Goal: Information Seeking & Learning: Compare options

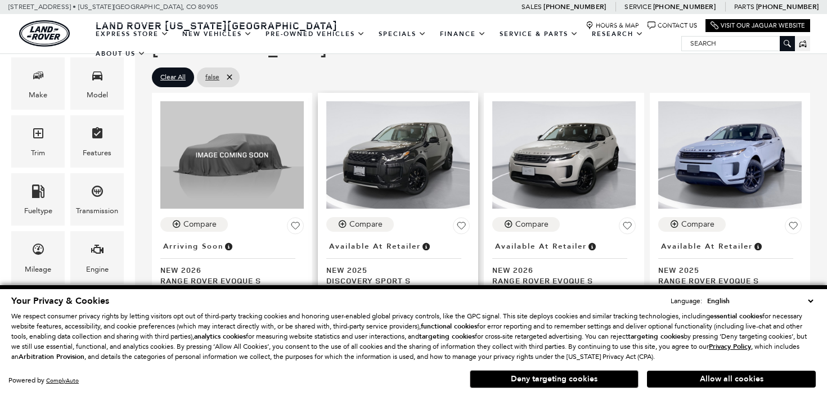
scroll to position [221, 0]
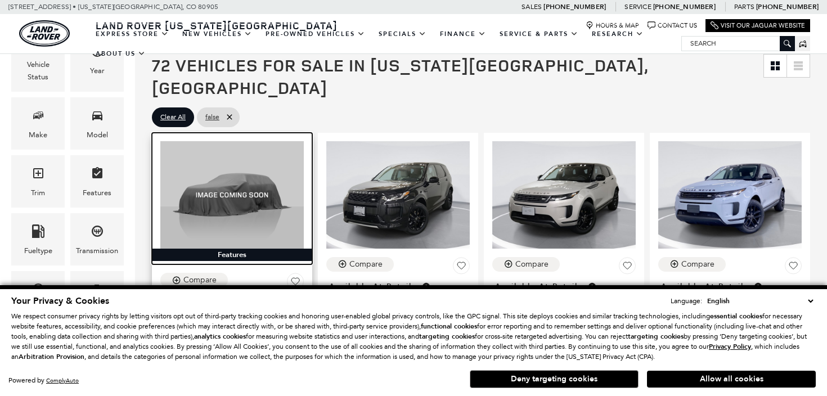
click at [256, 168] on img at bounding box center [231, 194] width 143 height 107
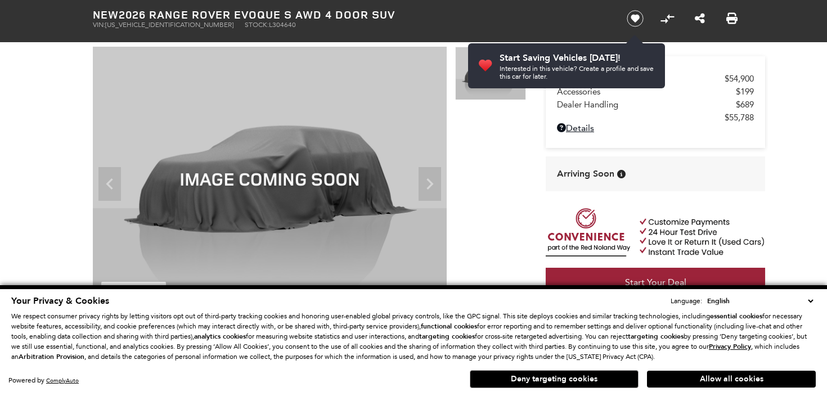
scroll to position [23, 0]
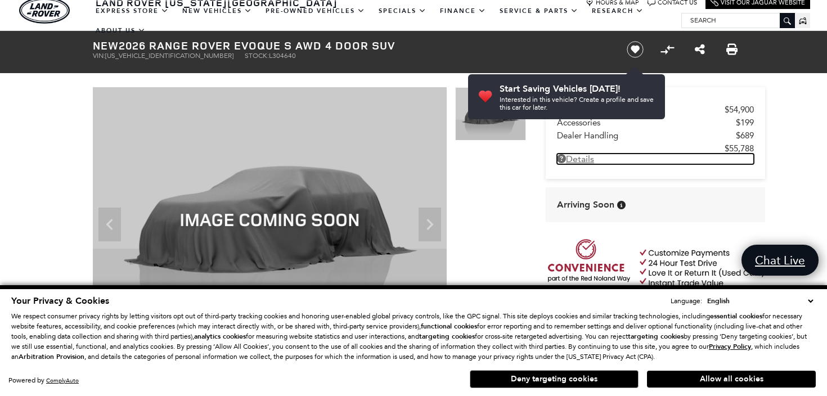
click at [561, 161] on icon at bounding box center [561, 158] width 9 height 9
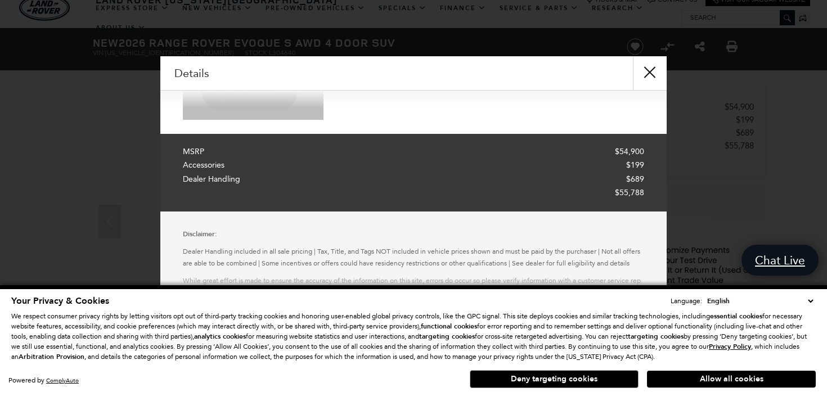
scroll to position [169, 0]
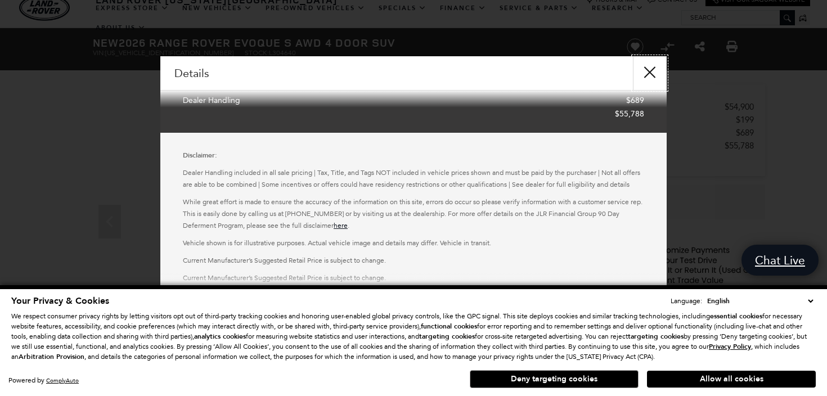
click at [653, 70] on button "close" at bounding box center [650, 73] width 34 height 34
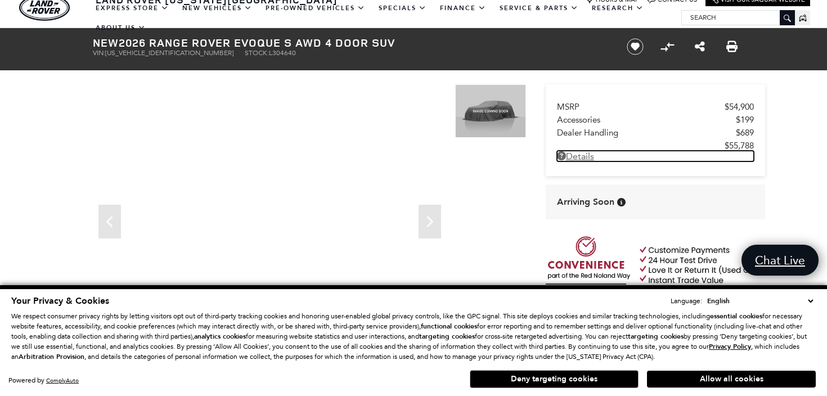
click at [585, 156] on link "Details" at bounding box center [655, 156] width 197 height 11
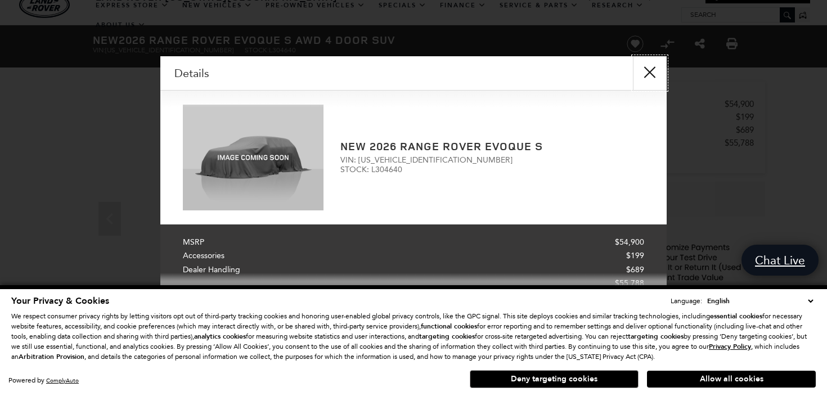
click at [657, 73] on button "close" at bounding box center [650, 73] width 34 height 34
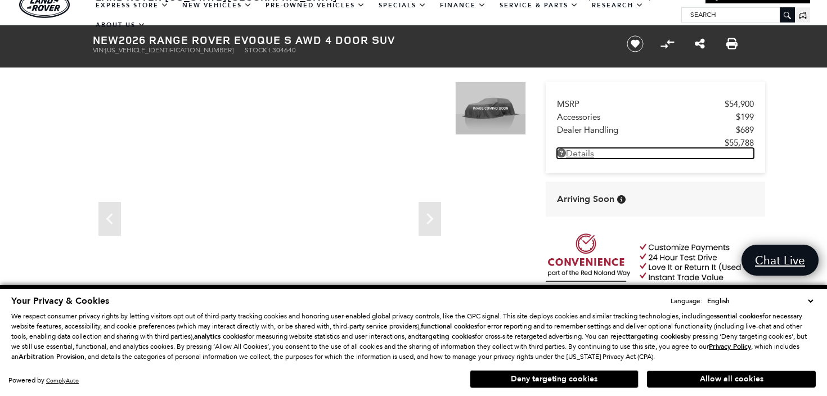
click at [562, 151] on icon at bounding box center [561, 152] width 9 height 9
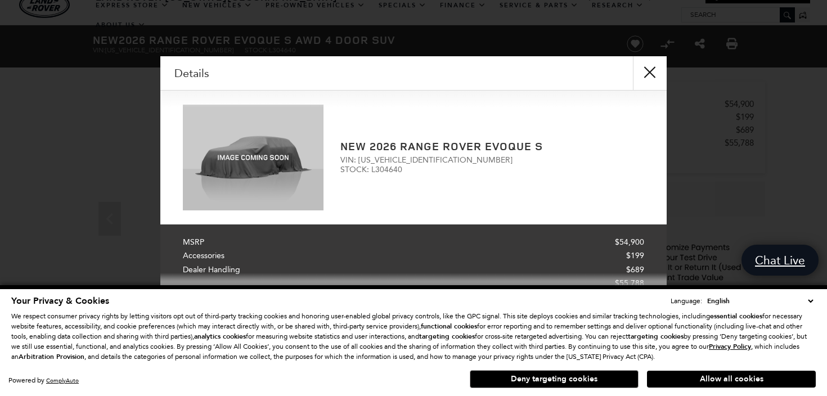
scroll to position [31, 0]
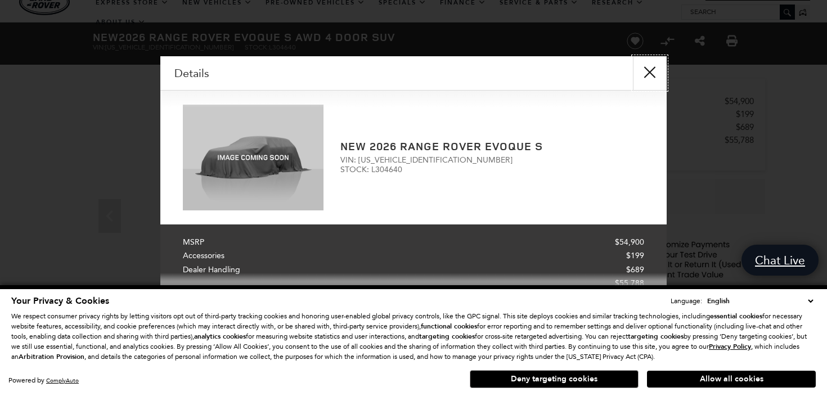
click at [644, 71] on button "close" at bounding box center [650, 73] width 34 height 34
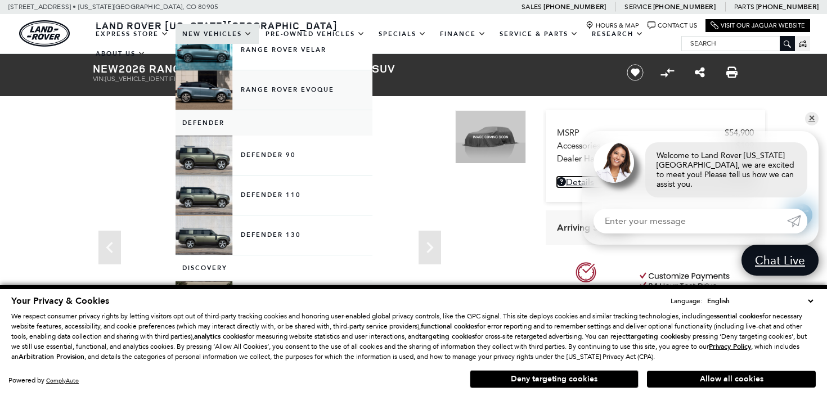
scroll to position [146, 0]
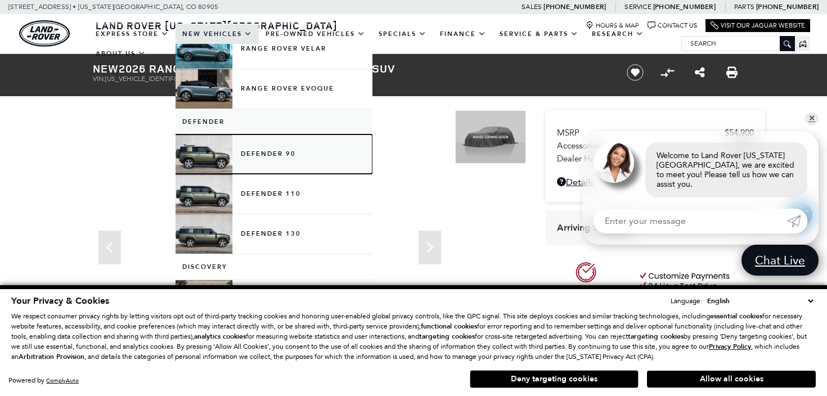
click at [282, 160] on link "Defender 90" at bounding box center [273, 153] width 197 height 39
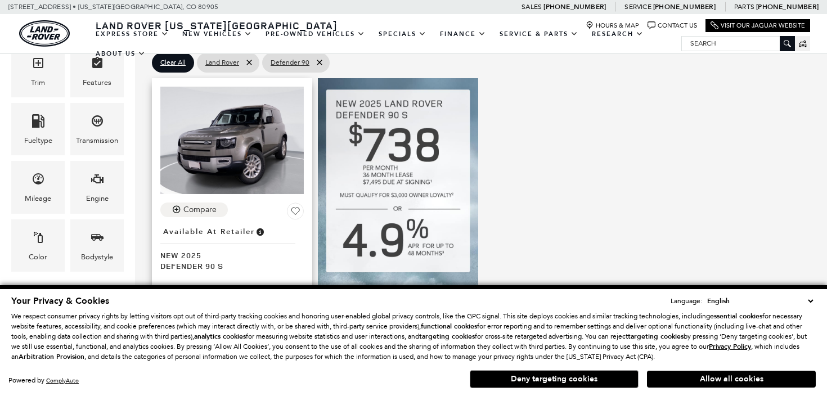
scroll to position [282, 0]
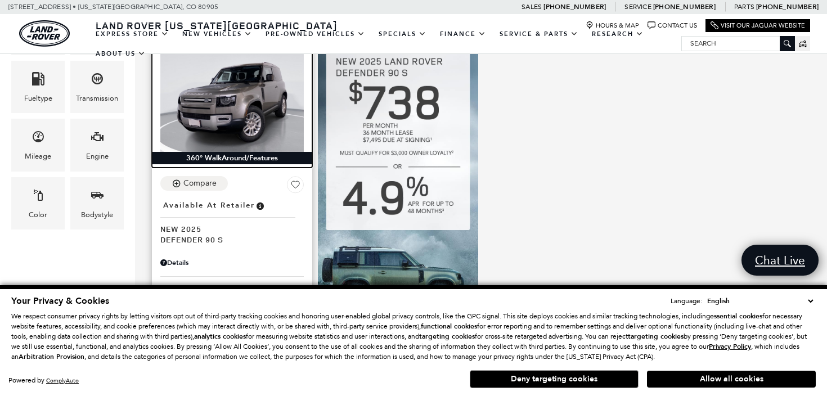
click at [233, 88] on img at bounding box center [231, 97] width 143 height 107
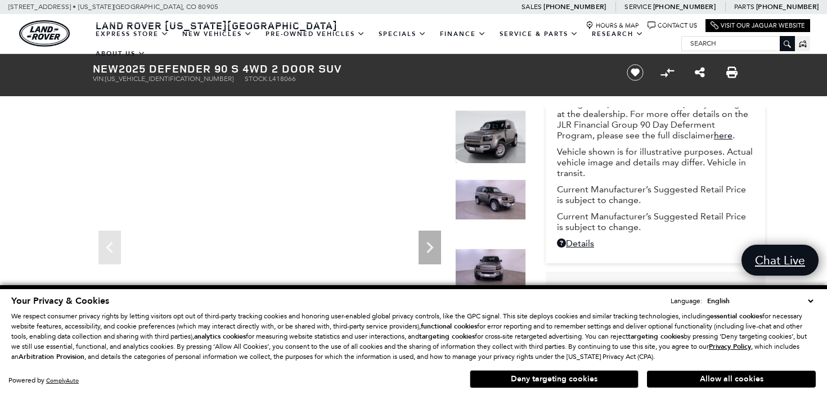
scroll to position [181, 0]
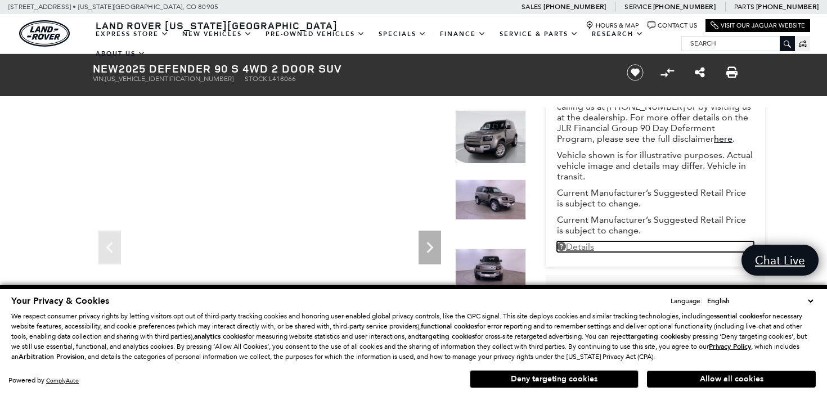
click at [582, 250] on link "Details New 2025 Defender 90 S 4WD 2 Door SUV" at bounding box center [655, 246] width 197 height 11
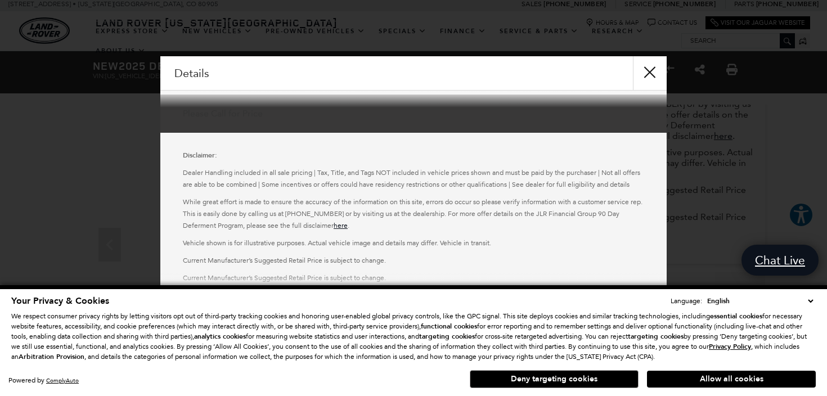
scroll to position [0, 0]
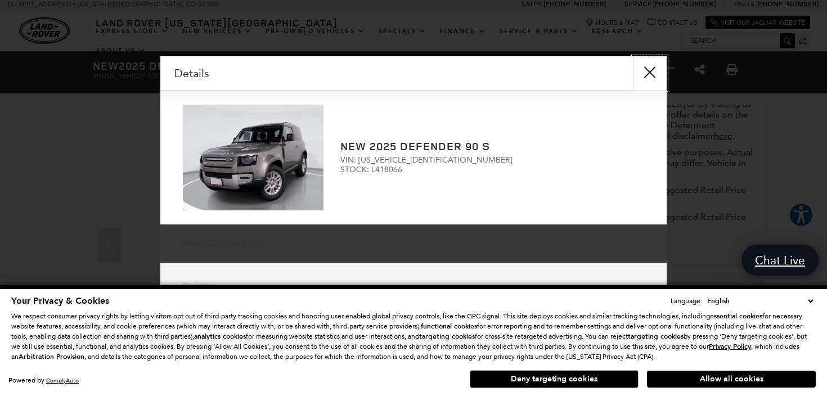
click at [660, 68] on button "close" at bounding box center [650, 73] width 34 height 34
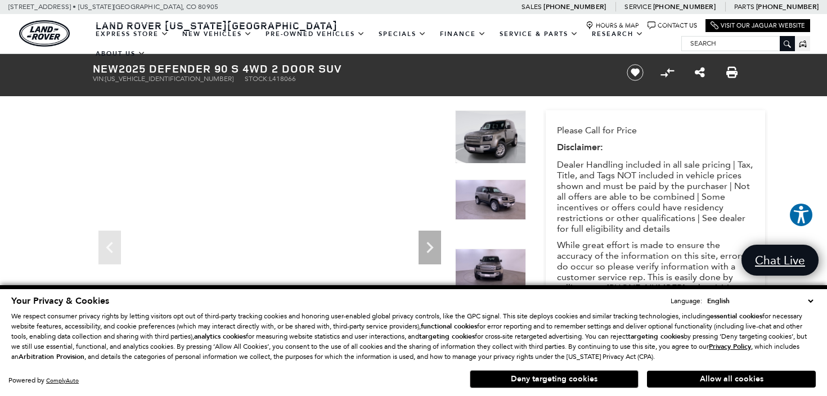
click at [126, 79] on span "SALEJ6EX9S2418066" at bounding box center [169, 79] width 128 height 8
copy span "SALEJ6EX9S2418066"
drag, startPoint x: 457, startPoint y: 89, endPoint x: 265, endPoint y: -59, distance: 242.6
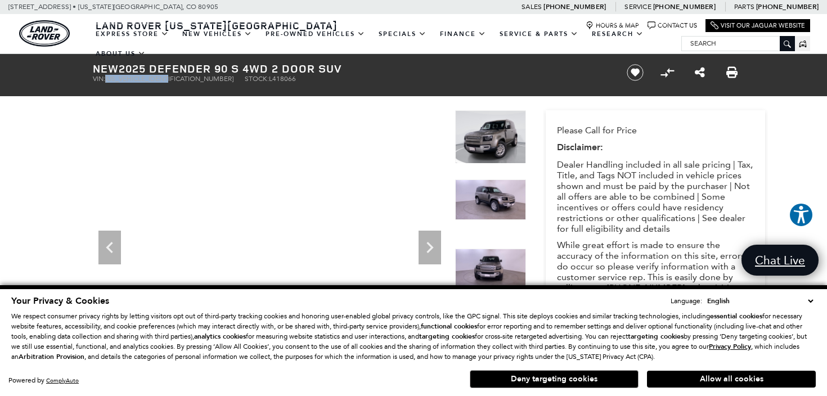
click at [358, 155] on div at bounding box center [270, 242] width 354 height 265
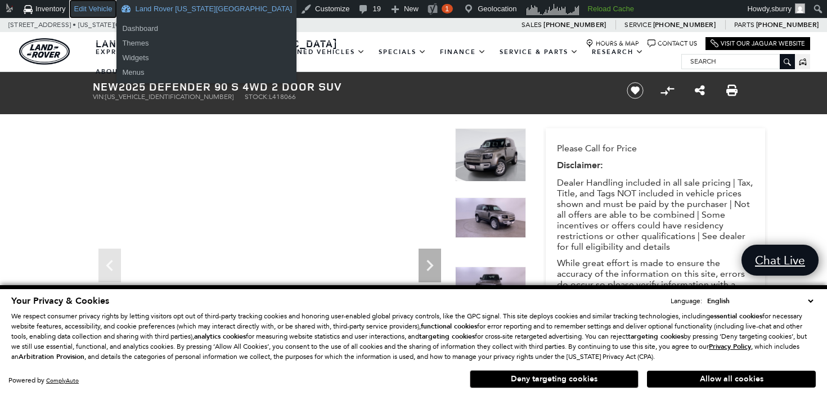
click at [98, 10] on link "Edit Vehicle" at bounding box center [93, 9] width 47 height 18
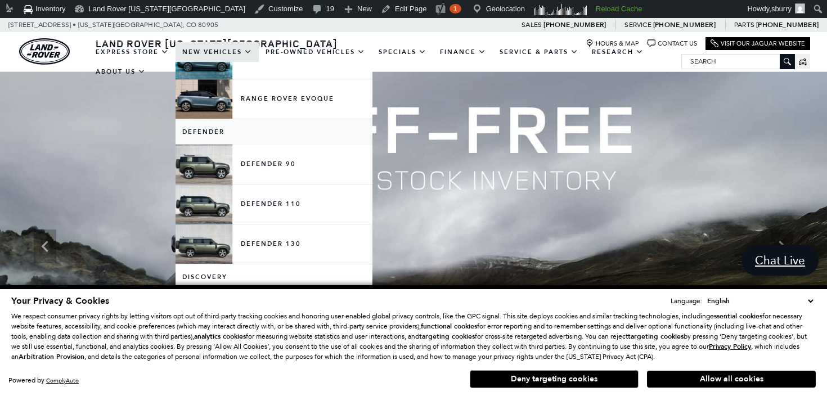
scroll to position [152, 0]
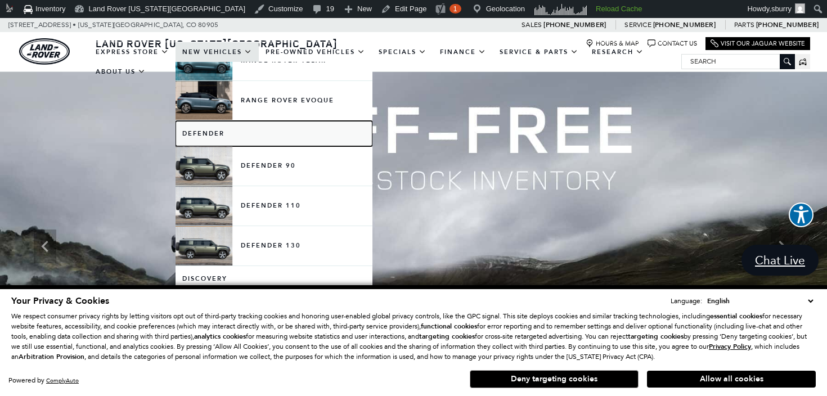
click at [202, 129] on link "Defender" at bounding box center [273, 133] width 197 height 25
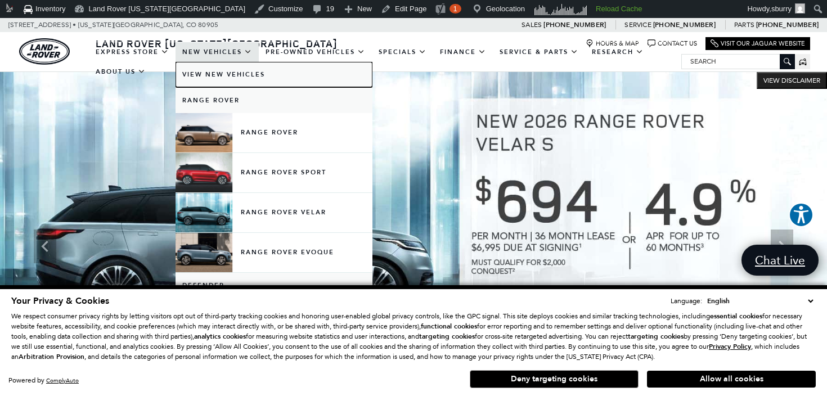
click at [231, 73] on link "View New Vehicles" at bounding box center [273, 74] width 197 height 25
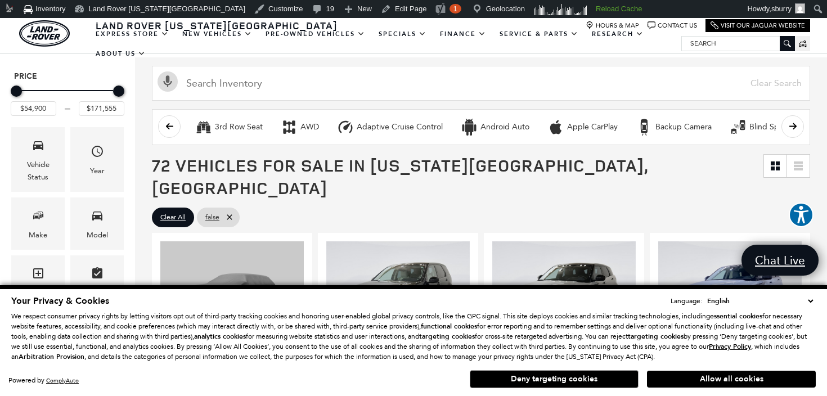
scroll to position [226, 0]
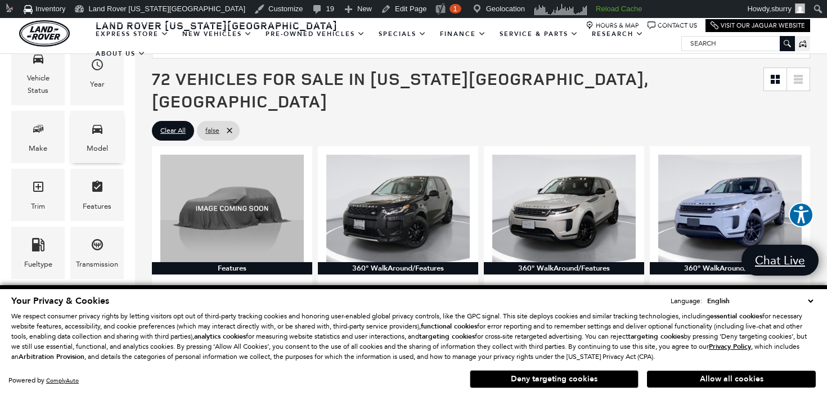
click at [96, 141] on span "Model" at bounding box center [97, 130] width 13 height 23
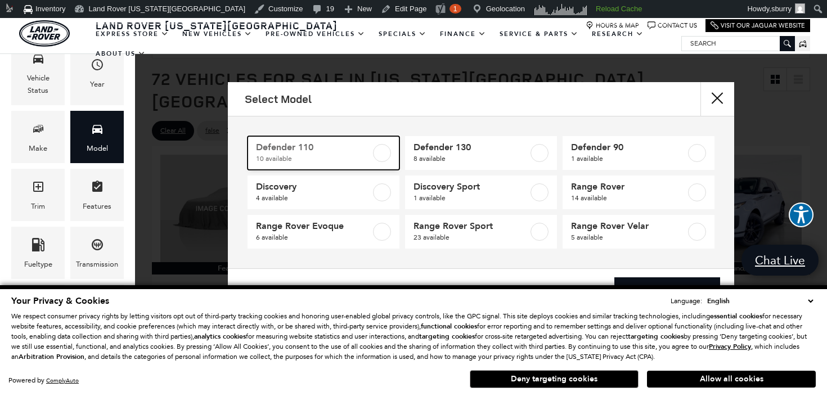
click at [371, 147] on link "Defender 110 10 available" at bounding box center [323, 153] width 152 height 34
type input "$81,285"
checkbox input "true"
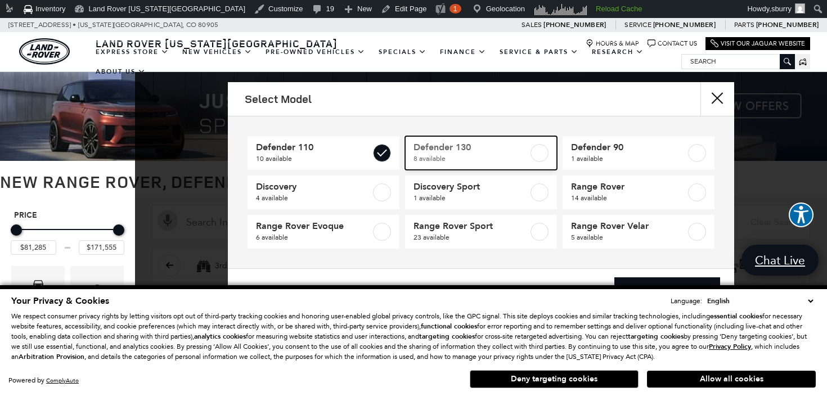
click at [472, 146] on span "Defender 130" at bounding box center [470, 147] width 115 height 11
checkbox input "true"
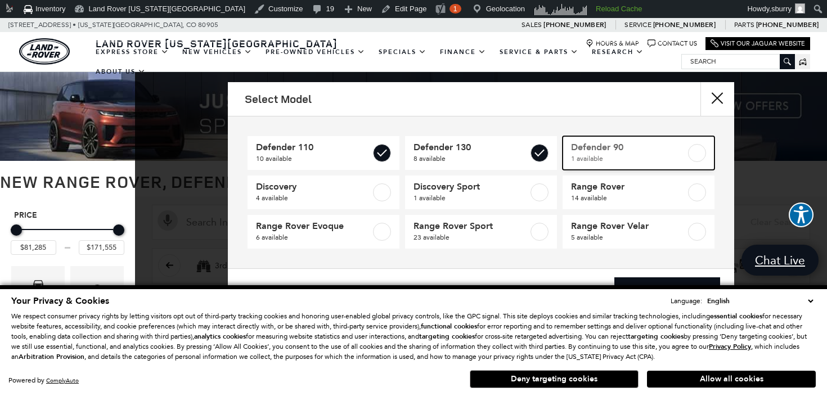
click at [645, 143] on span "Defender 90" at bounding box center [628, 147] width 115 height 11
checkbox input "true"
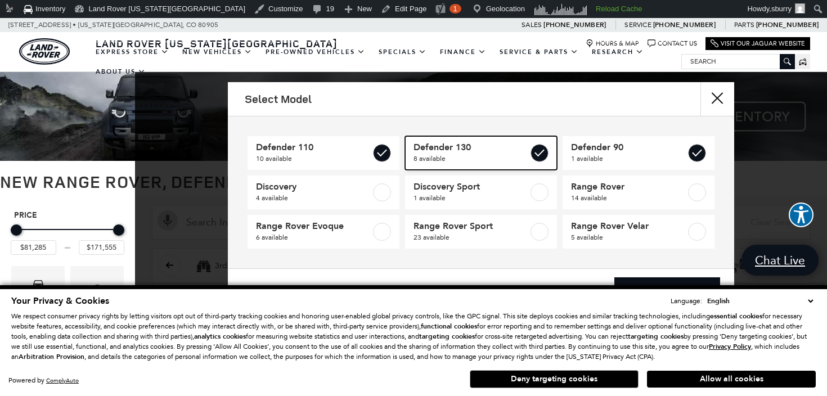
click at [504, 152] on span "Defender 130" at bounding box center [470, 147] width 115 height 11
checkbox input "false"
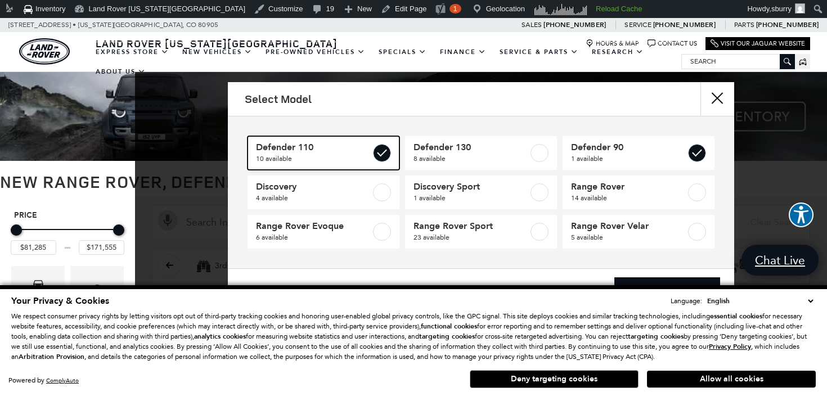
click at [377, 158] on label at bounding box center [382, 153] width 18 height 18
checkbox input "false"
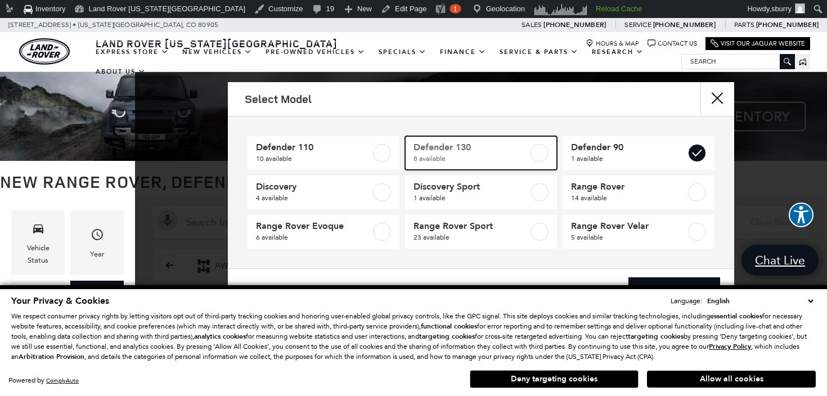
click at [445, 152] on span "Defender 130" at bounding box center [470, 147] width 115 height 11
checkbox input "true"
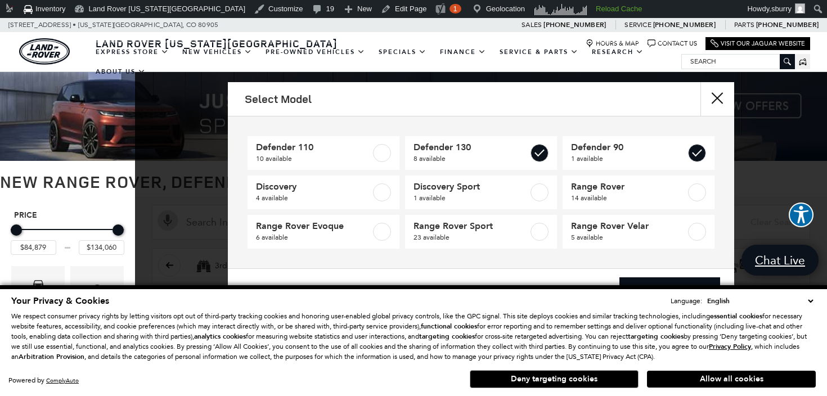
click at [668, 285] on div "Your Privacy & Cookies Language: English Spanish / Español English / United Kin…" at bounding box center [413, 340] width 827 height 111
click at [660, 274] on div "Clear Selections View 9 Matches" at bounding box center [481, 290] width 506 height 45
click at [660, 279] on link "View 9 Matches" at bounding box center [669, 291] width 101 height 28
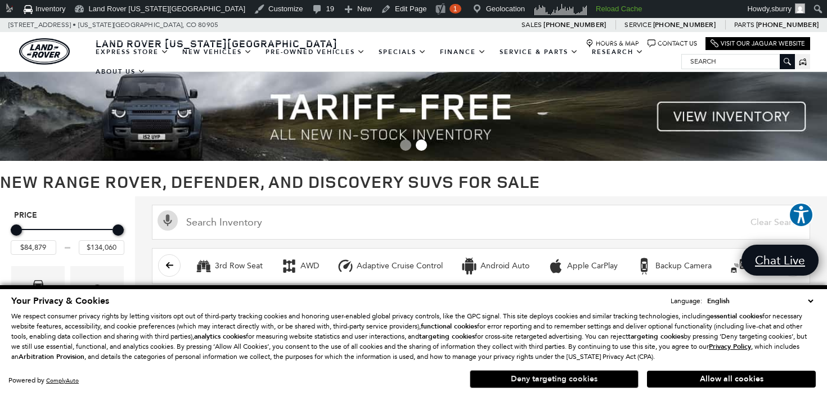
click at [565, 380] on button "Deny targeting cookies" at bounding box center [554, 379] width 169 height 18
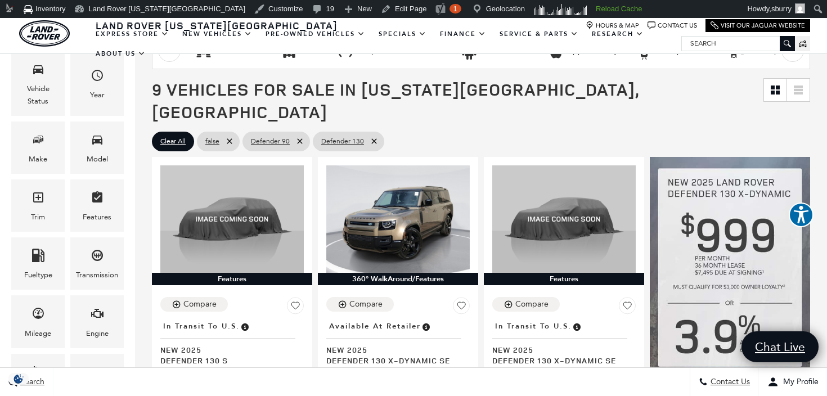
scroll to position [60, 0]
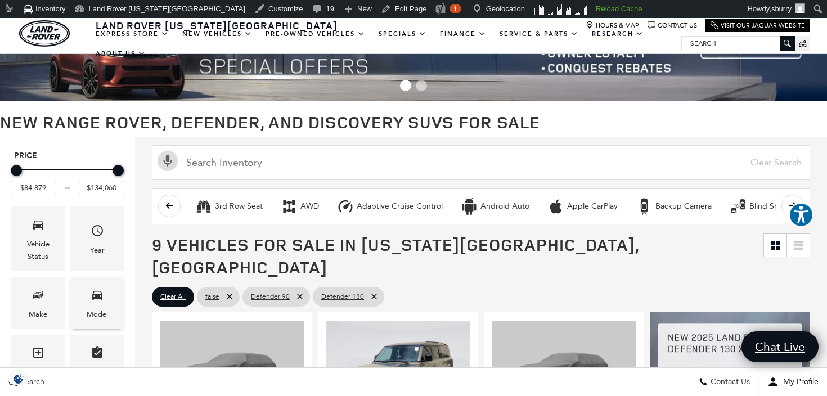
click at [103, 292] on icon "Model" at bounding box center [97, 294] width 13 height 13
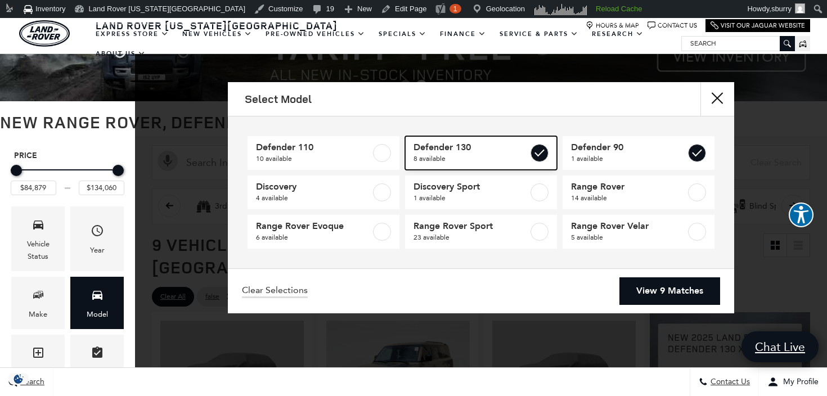
click at [544, 159] on label at bounding box center [539, 153] width 18 height 18
checkbox input "false"
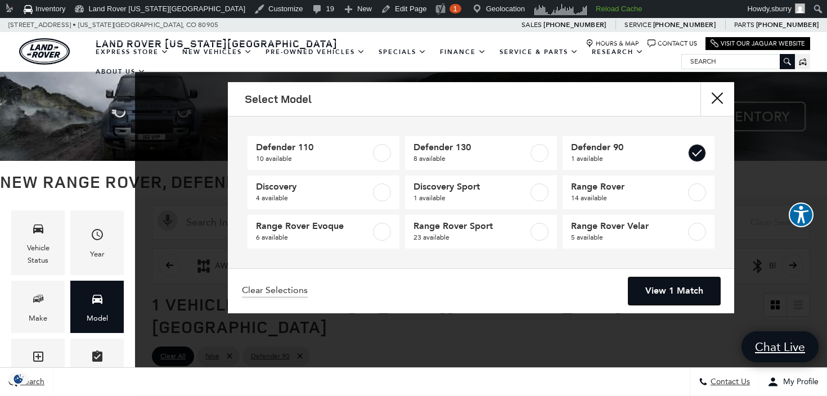
click at [708, 294] on link "View 1 Match" at bounding box center [674, 291] width 92 height 28
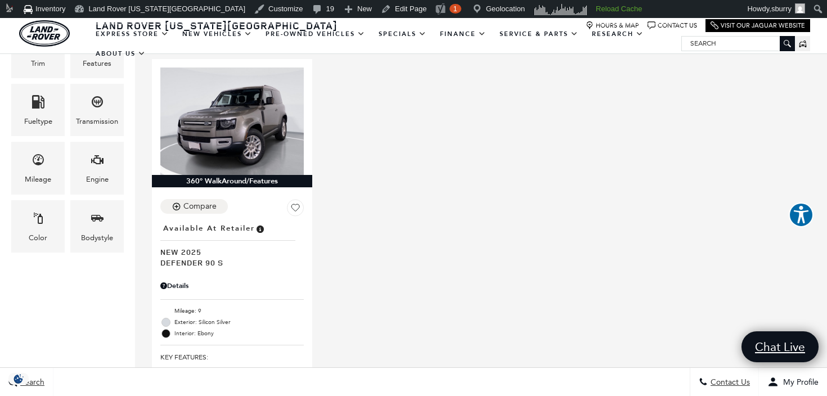
scroll to position [312, 0]
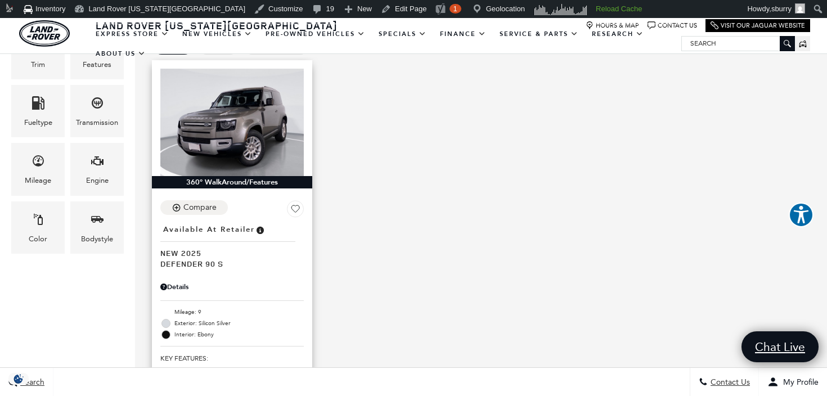
click at [181, 282] on div "Details" at bounding box center [231, 287] width 143 height 10
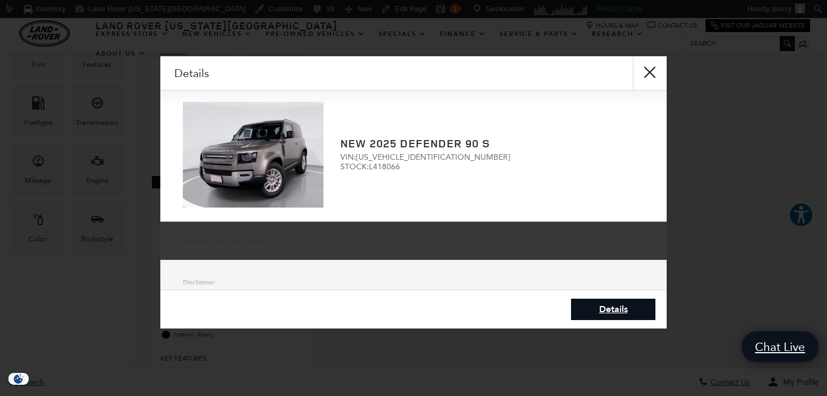
scroll to position [0, 0]
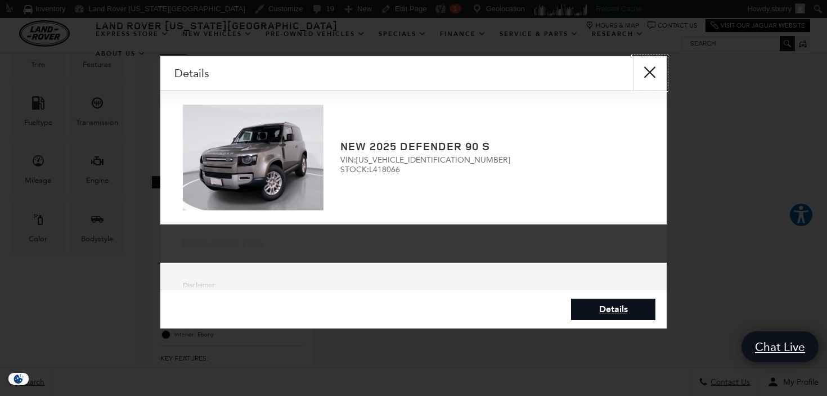
click at [646, 79] on button "Close" at bounding box center [650, 73] width 34 height 34
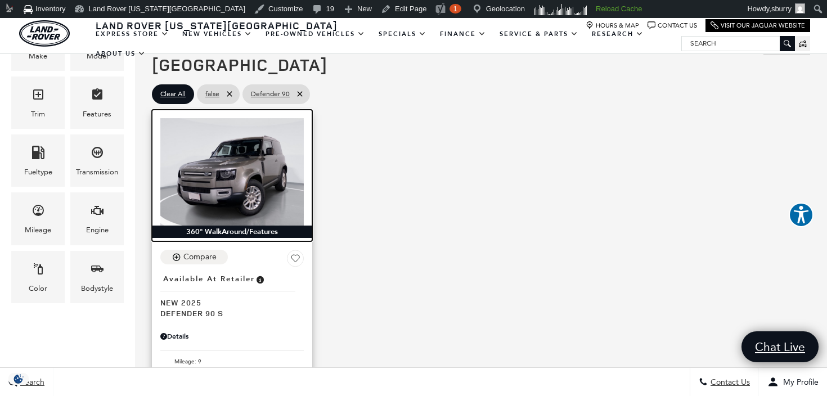
click at [202, 161] on img at bounding box center [231, 171] width 143 height 107
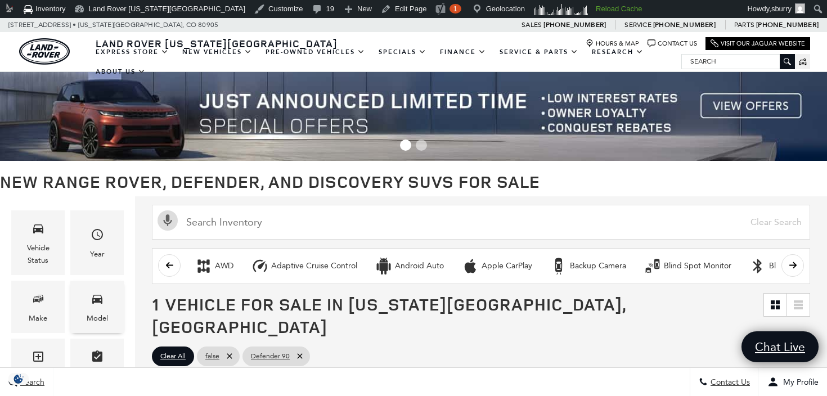
click at [89, 299] on div "Model" at bounding box center [96, 307] width 53 height 52
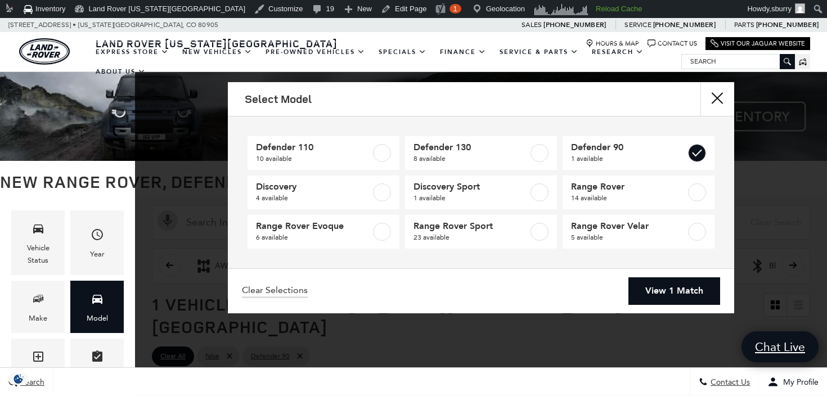
click at [473, 128] on div "Defender 110 10 available Defender 130 8 available Defender 90 1 available Disc…" at bounding box center [481, 192] width 506 height 152
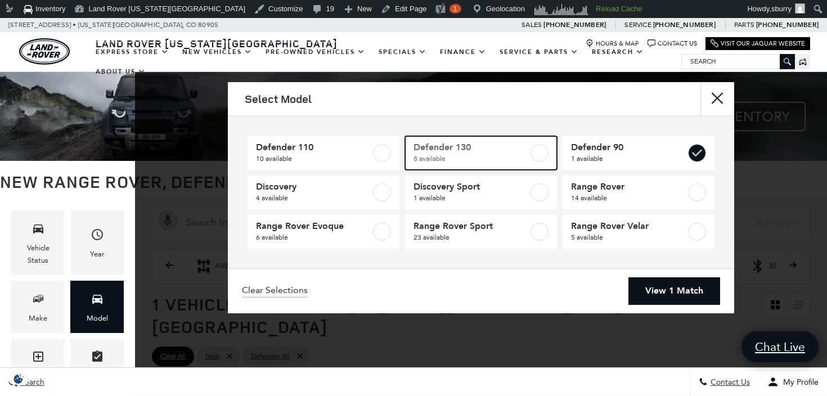
click at [469, 152] on span "Defender 130" at bounding box center [470, 147] width 115 height 11
checkbox input "true"
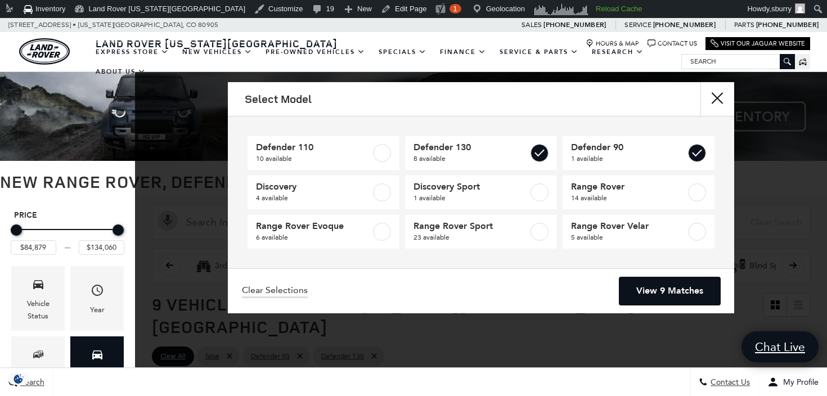
click at [669, 290] on link "View 9 Matches" at bounding box center [669, 291] width 101 height 28
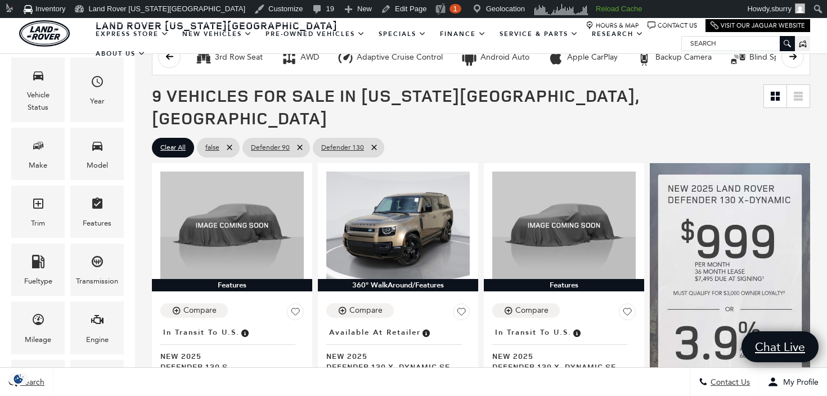
scroll to position [249, 0]
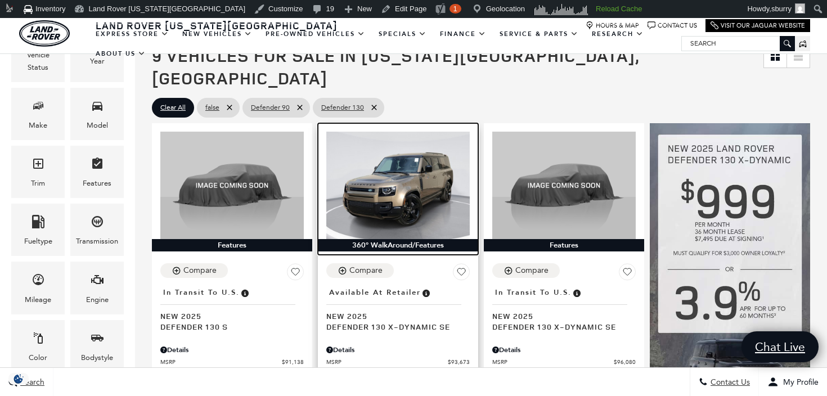
click at [375, 177] on img at bounding box center [397, 185] width 143 height 107
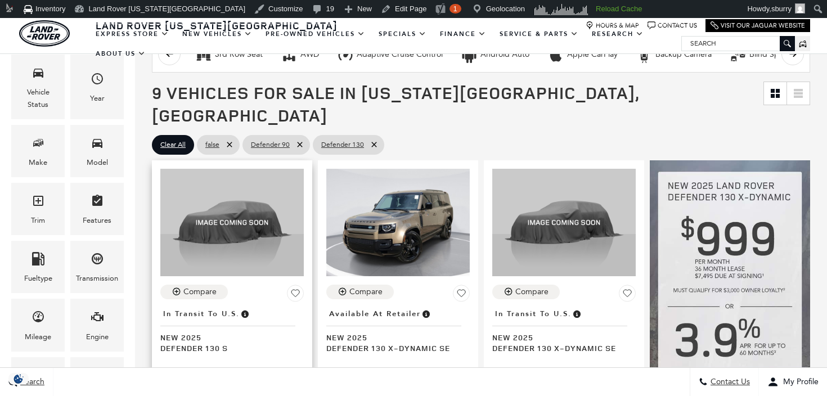
scroll to position [208, 0]
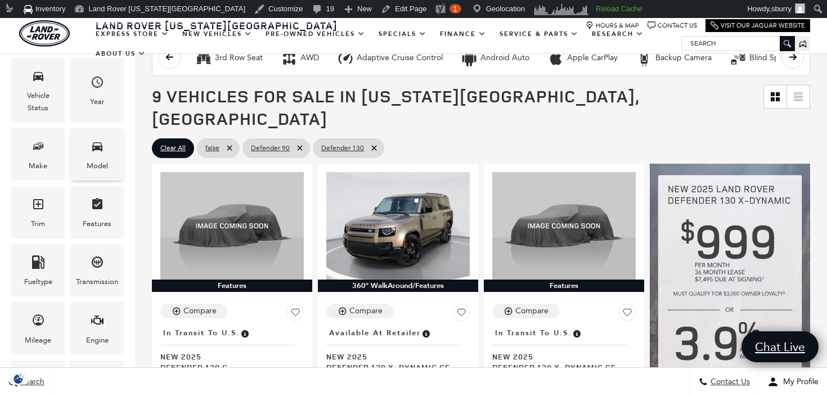
click at [100, 150] on icon "Model" at bounding box center [97, 145] width 13 height 13
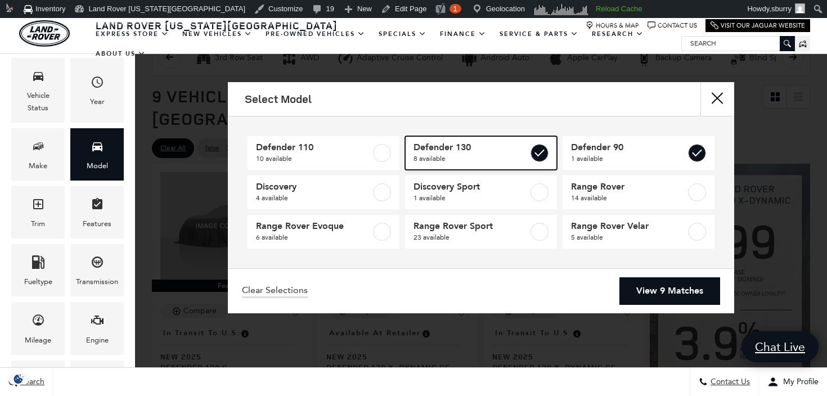
click at [487, 159] on span "8 available" at bounding box center [470, 158] width 115 height 11
checkbox input "false"
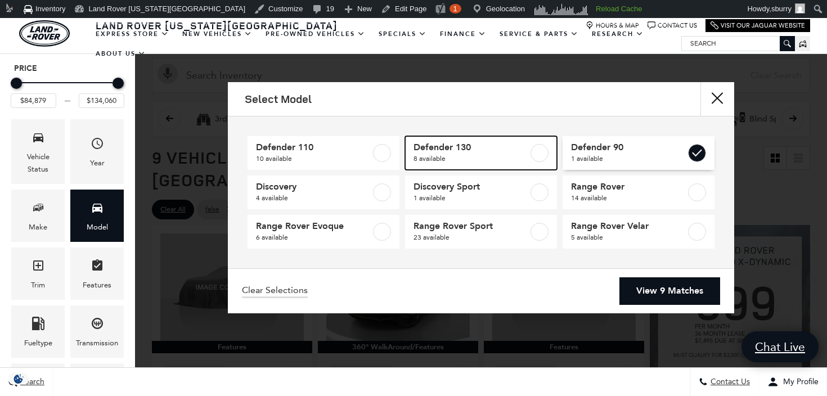
scroll to position [25, 0]
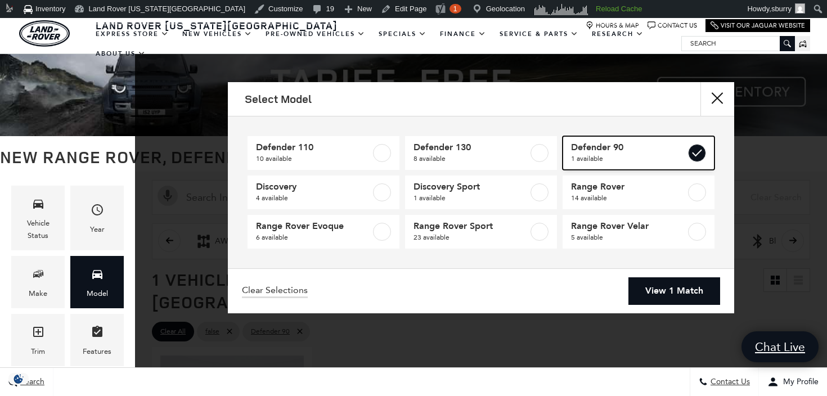
click at [607, 154] on span "1 available" at bounding box center [628, 158] width 115 height 11
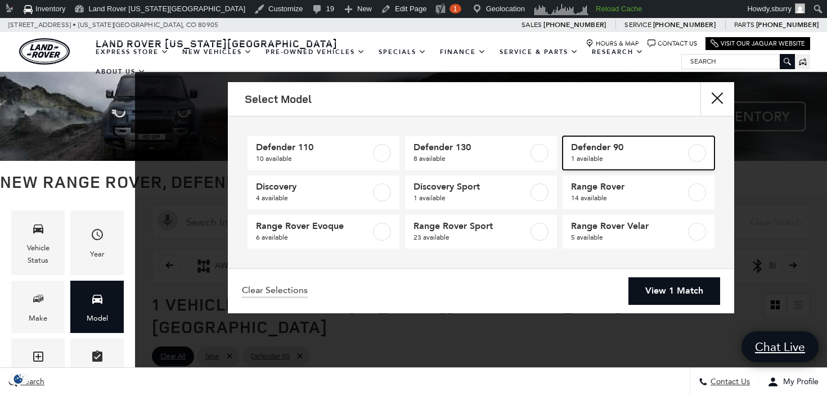
checkbox input "false"
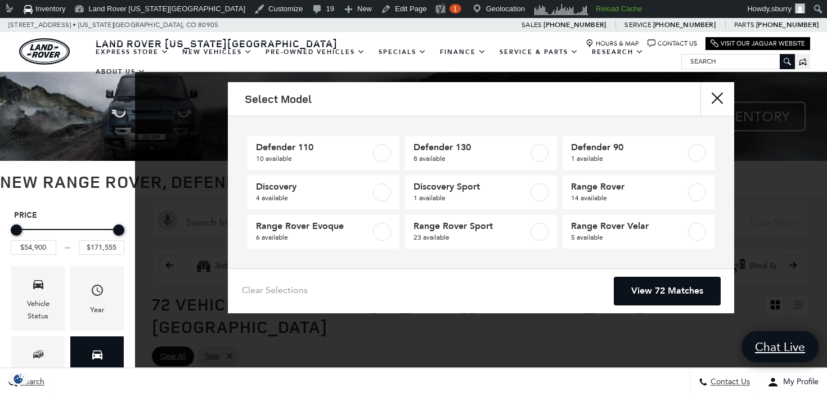
click at [646, 289] on link "View 72 Matches" at bounding box center [667, 291] width 106 height 28
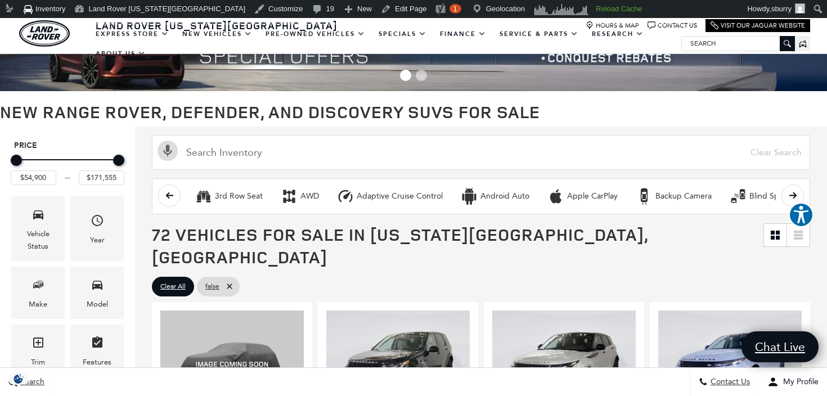
scroll to position [109, 0]
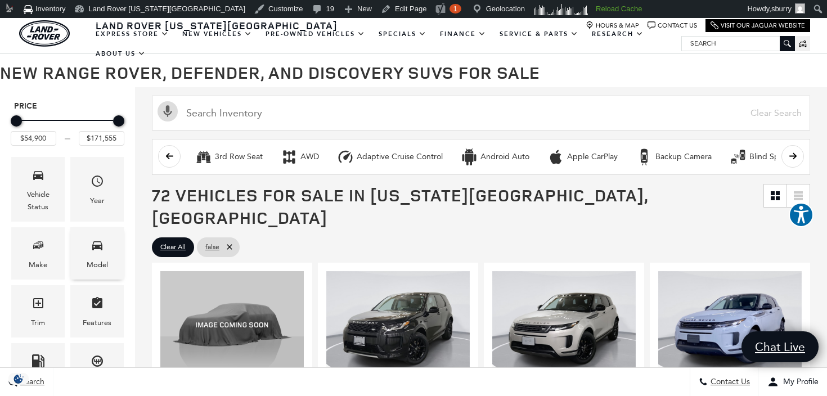
click at [94, 264] on div "Model" at bounding box center [97, 265] width 21 height 12
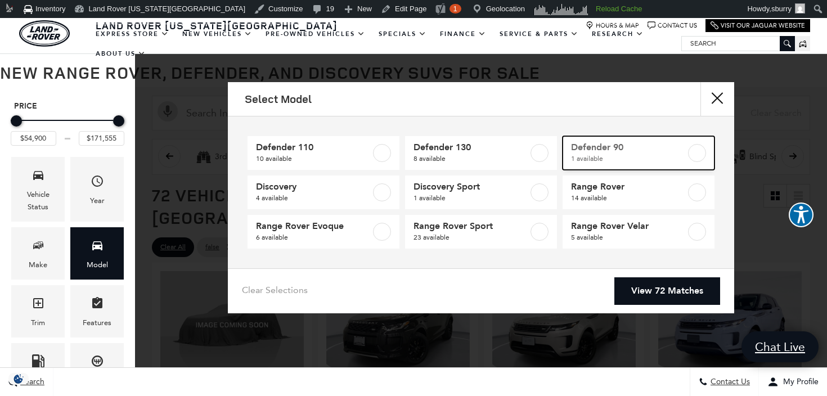
click at [625, 146] on span "Defender 90" at bounding box center [628, 147] width 115 height 11
checkbox input "true"
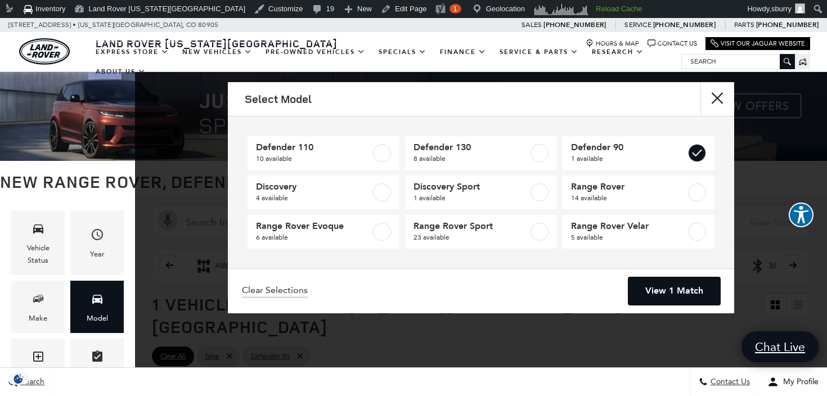
click at [651, 285] on link "View 1 Match" at bounding box center [674, 291] width 92 height 28
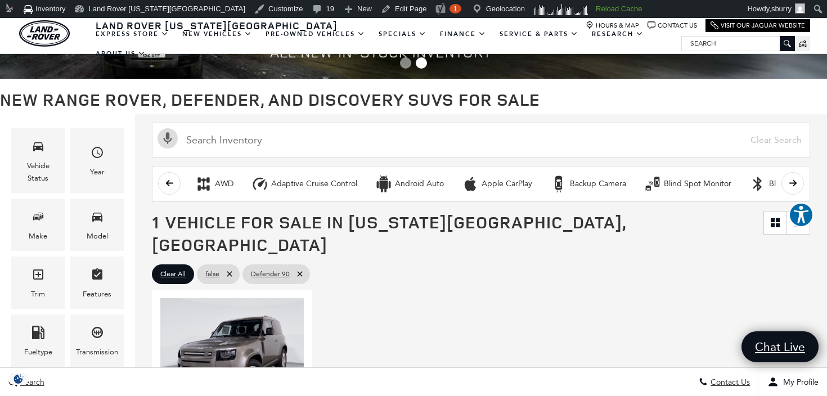
scroll to position [238, 0]
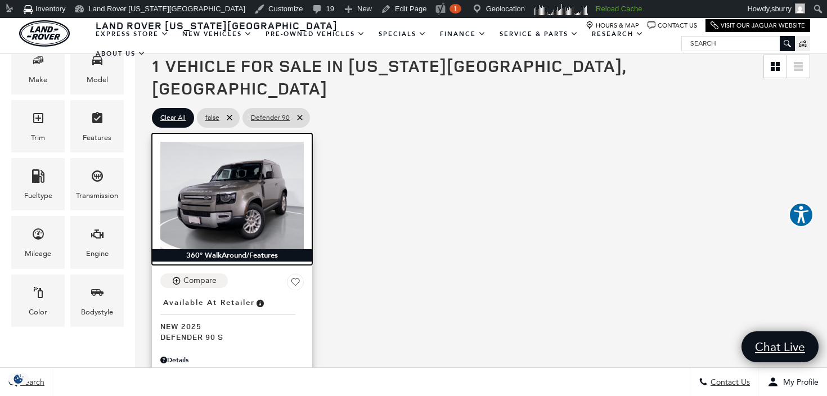
click at [280, 157] on img at bounding box center [231, 195] width 143 height 107
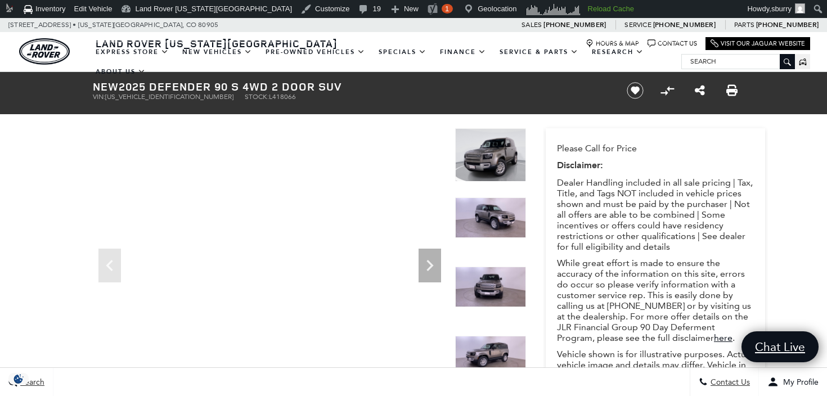
click at [269, 99] on span "L418066" at bounding box center [282, 97] width 27 height 8
copy span "L418066"
